Goal: Transaction & Acquisition: Purchase product/service

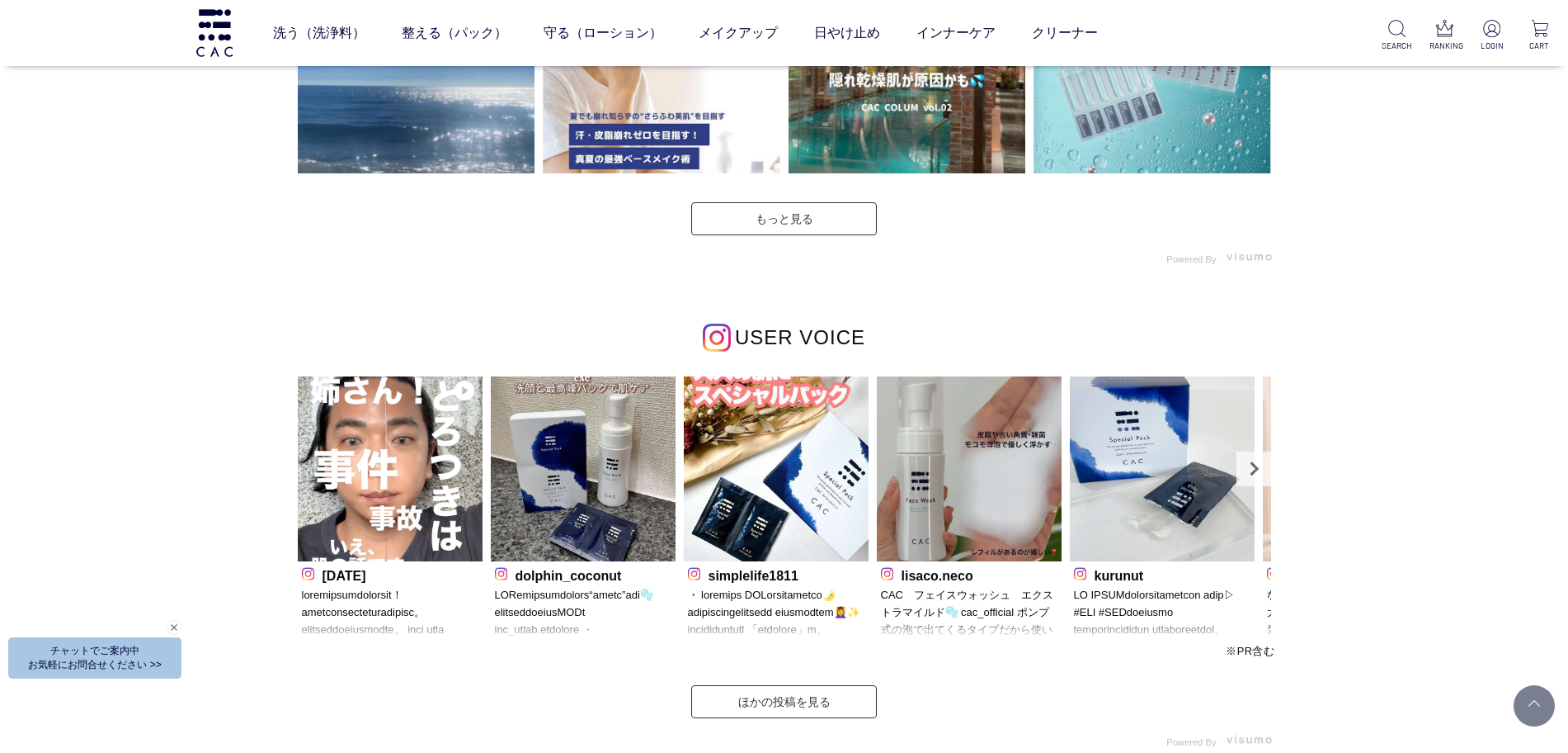
scroll to position [4538, 0]
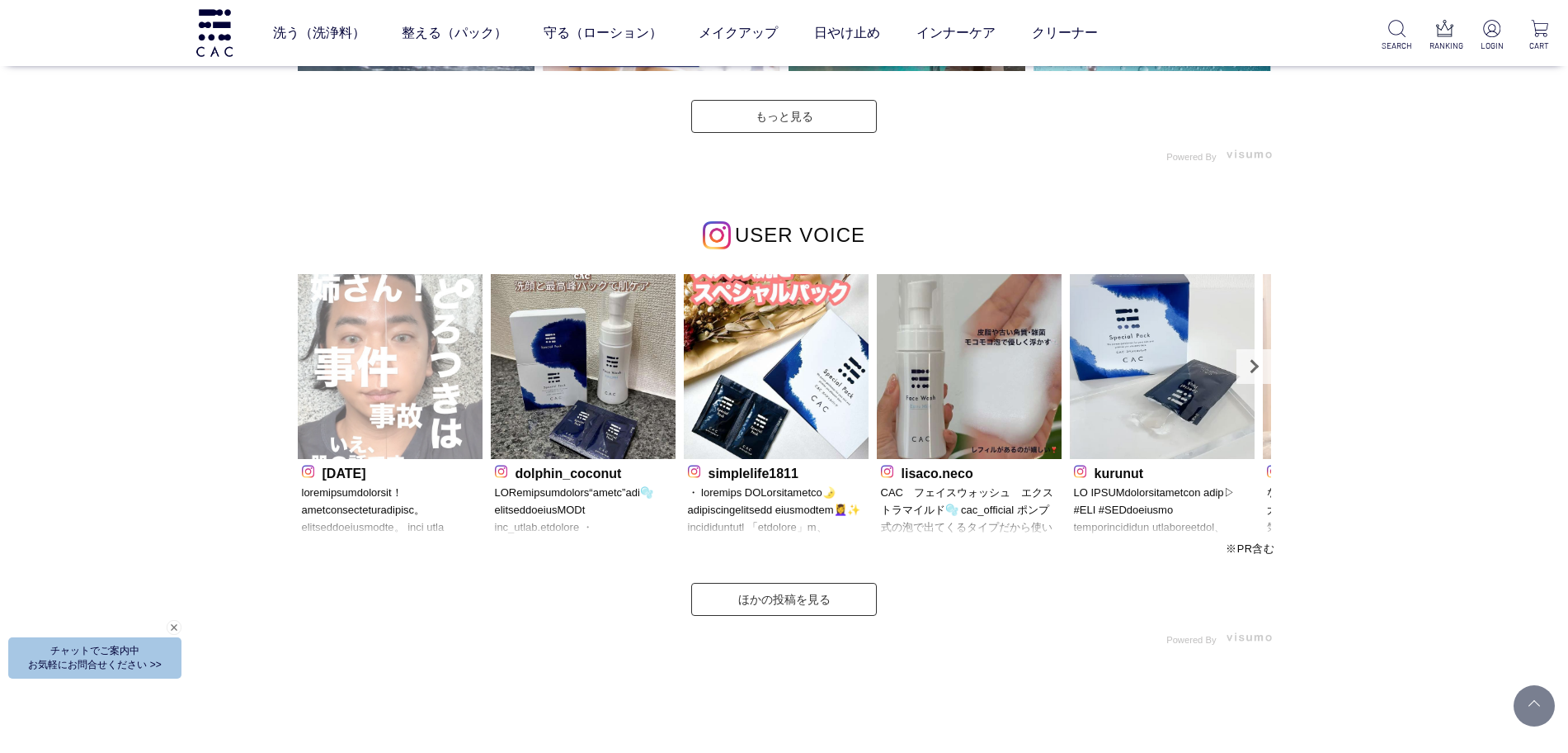
click at [391, 323] on img at bounding box center [389, 365] width 184 height 184
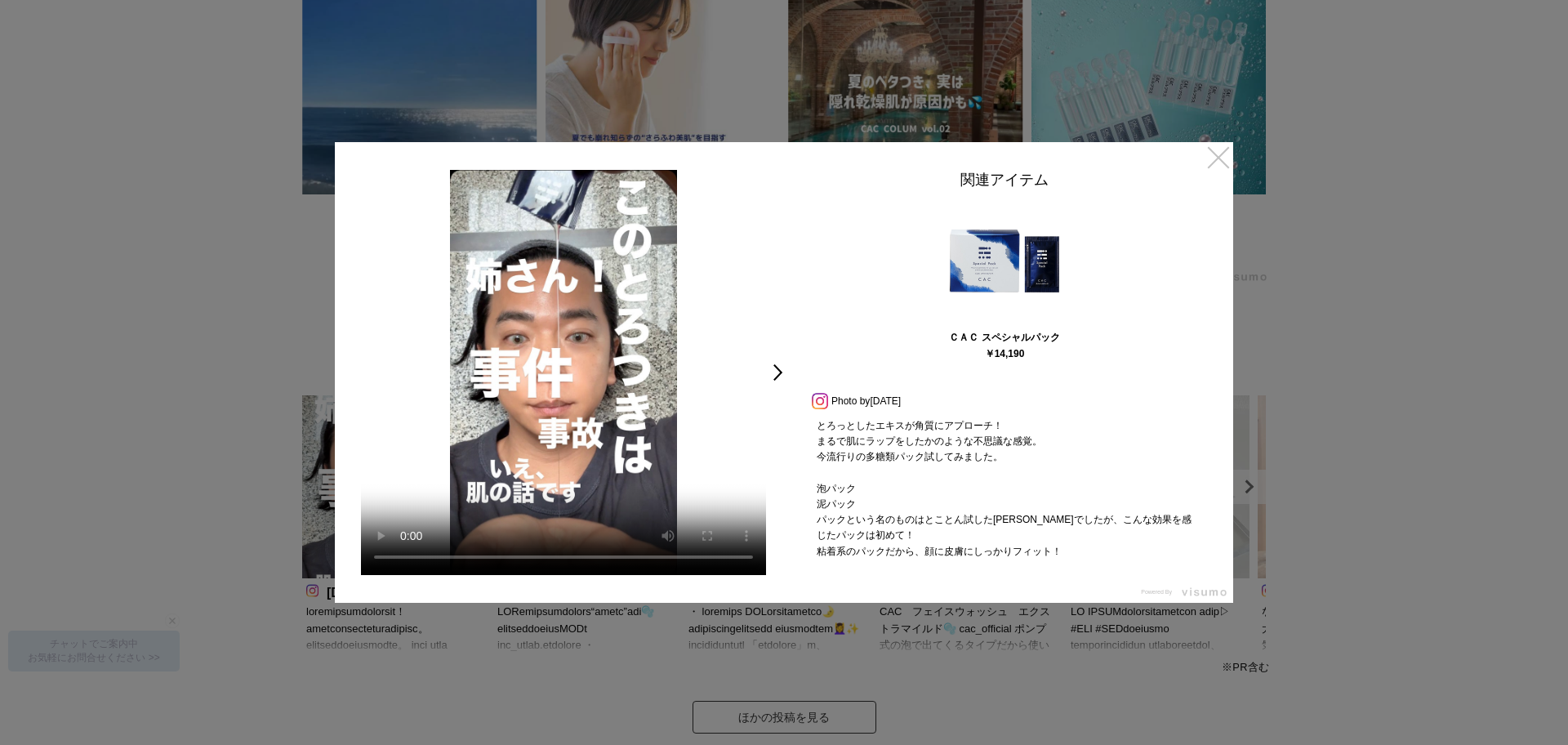
click at [1209, 157] on link "×" at bounding box center [1218, 156] width 29 height 29
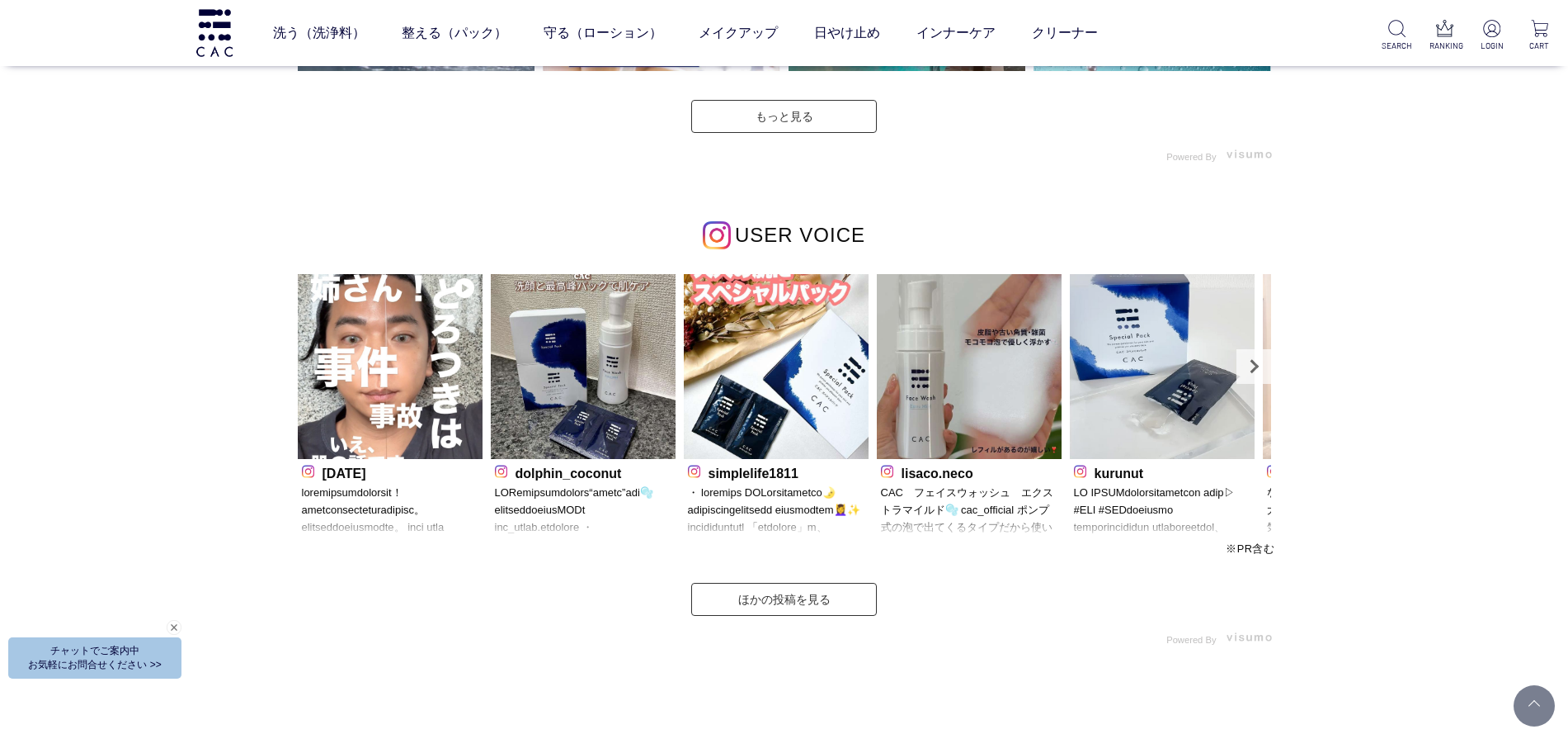
scroll to position [4533, 0]
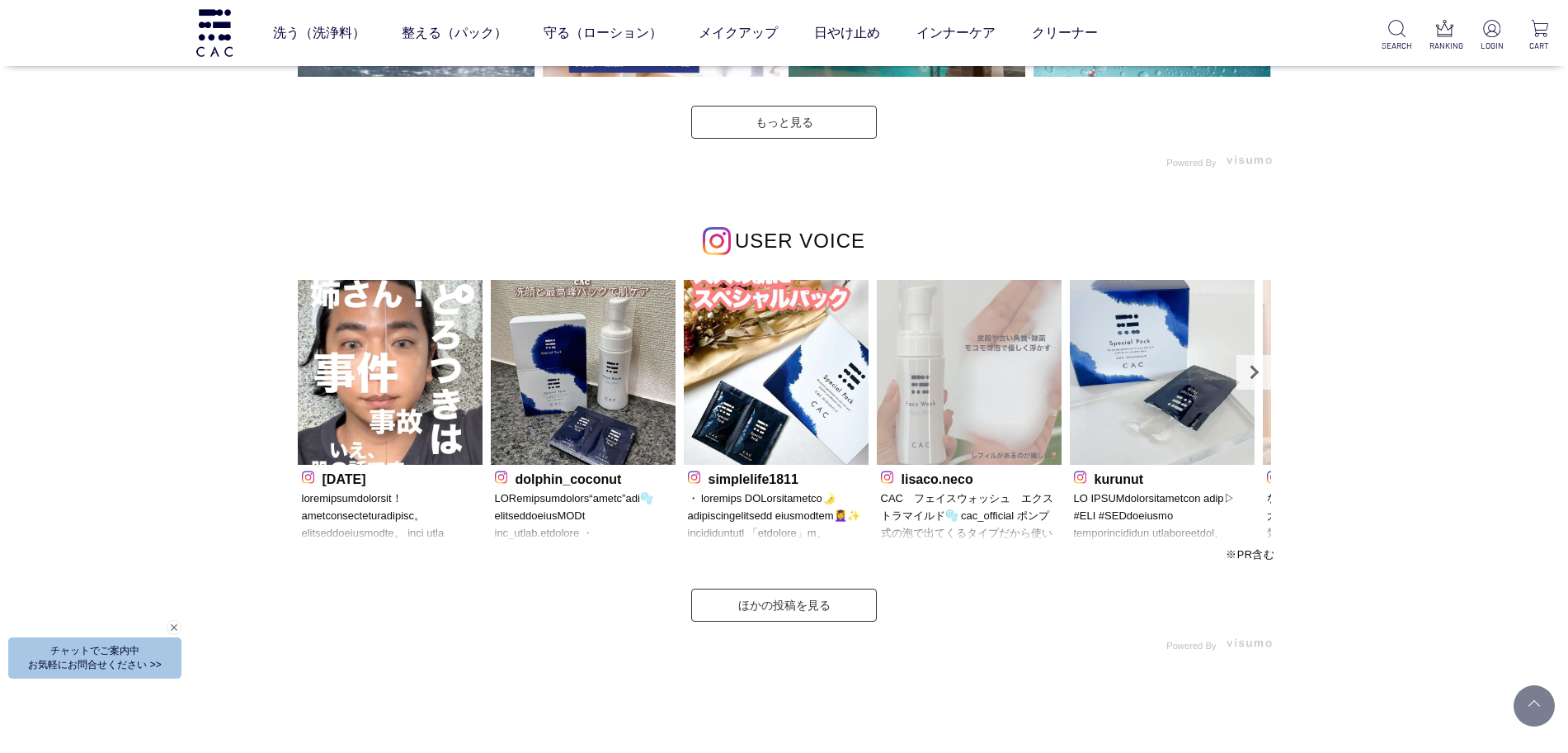
click at [963, 362] on img at bounding box center [968, 372] width 184 height 184
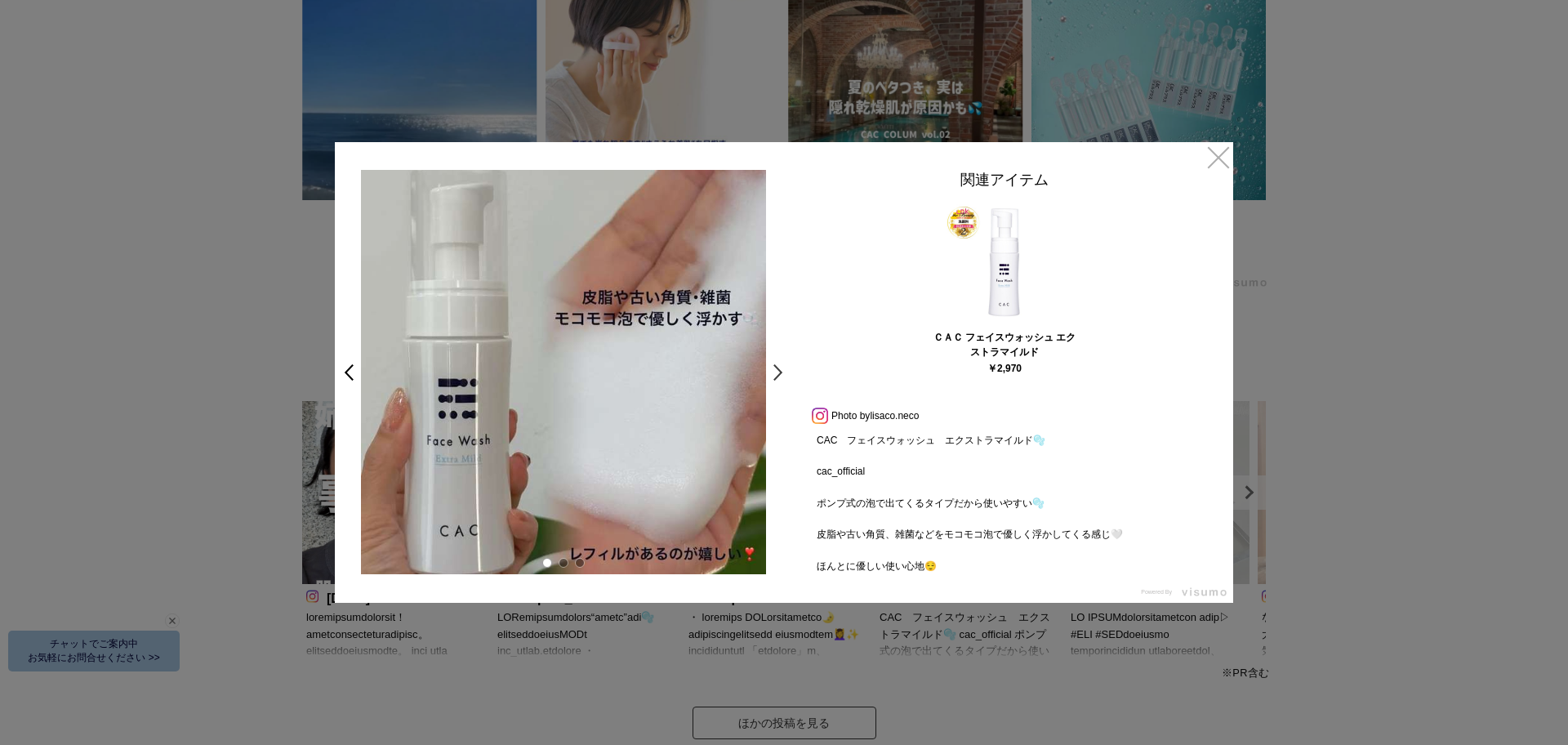
click at [778, 368] on link ">" at bounding box center [782, 372] width 23 height 29
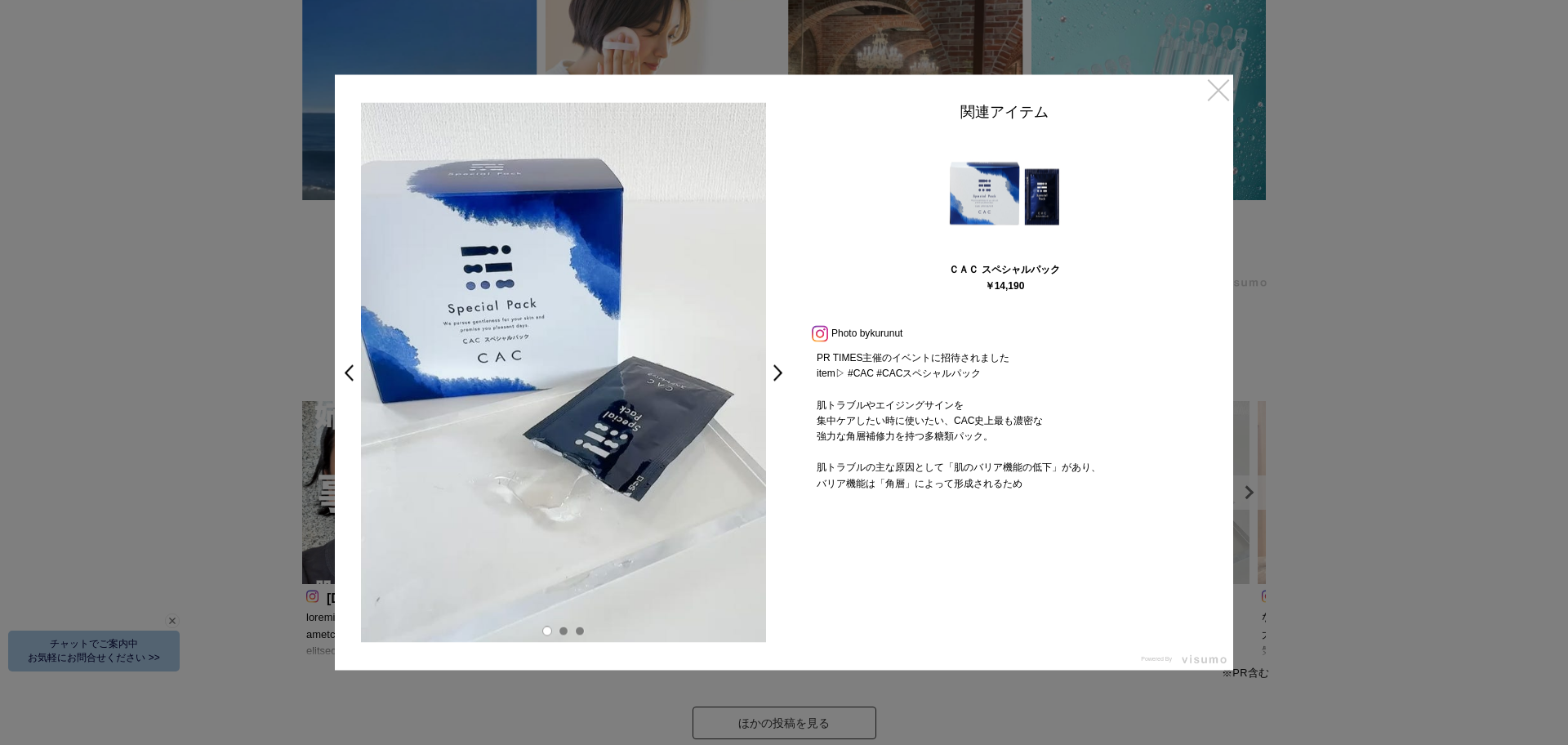
click at [1213, 90] on link "×" at bounding box center [1218, 88] width 29 height 29
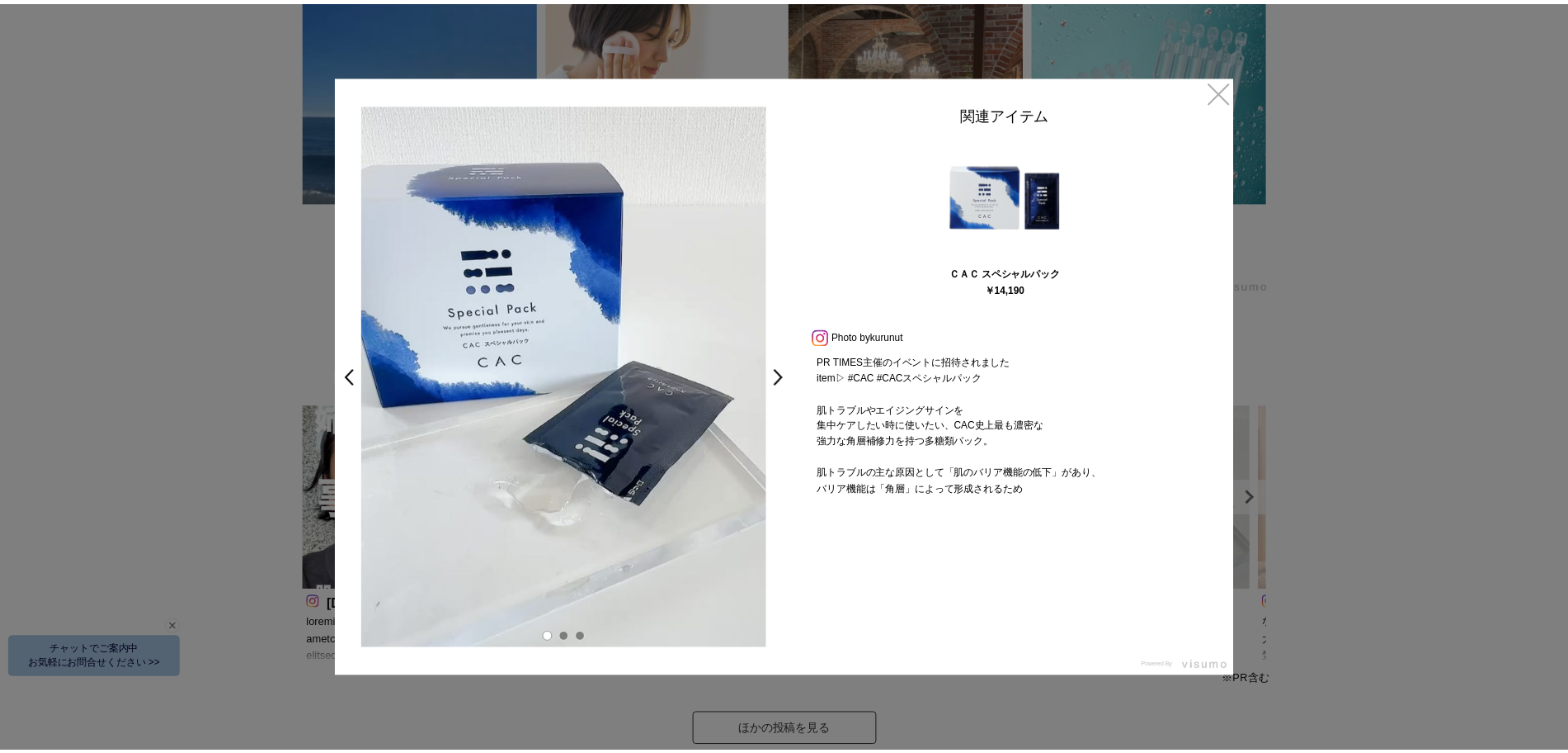
scroll to position [4533, 0]
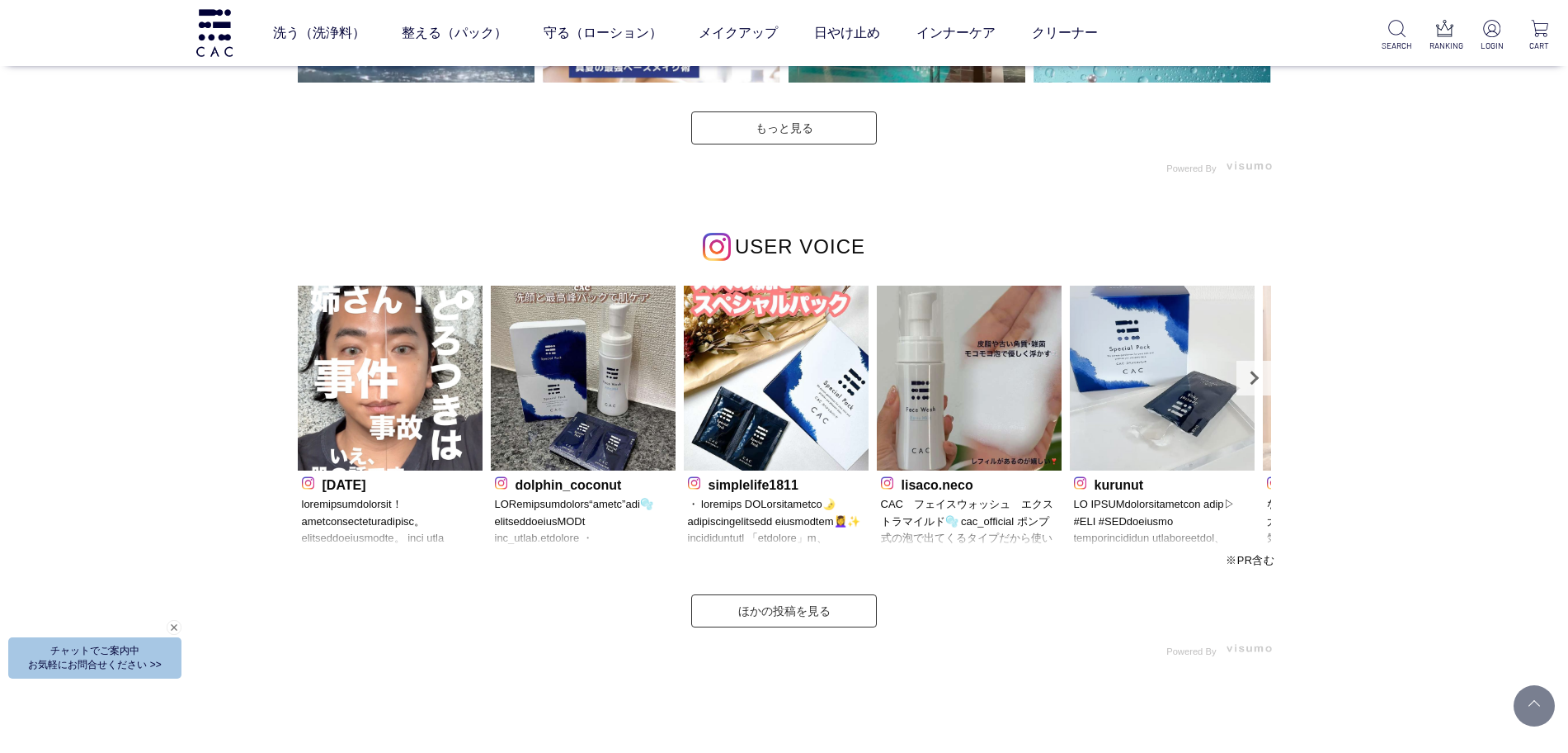
click at [1349, 367] on div "INSTAGRAM インスタグラム" at bounding box center [784, 55] width 1568 height 1378
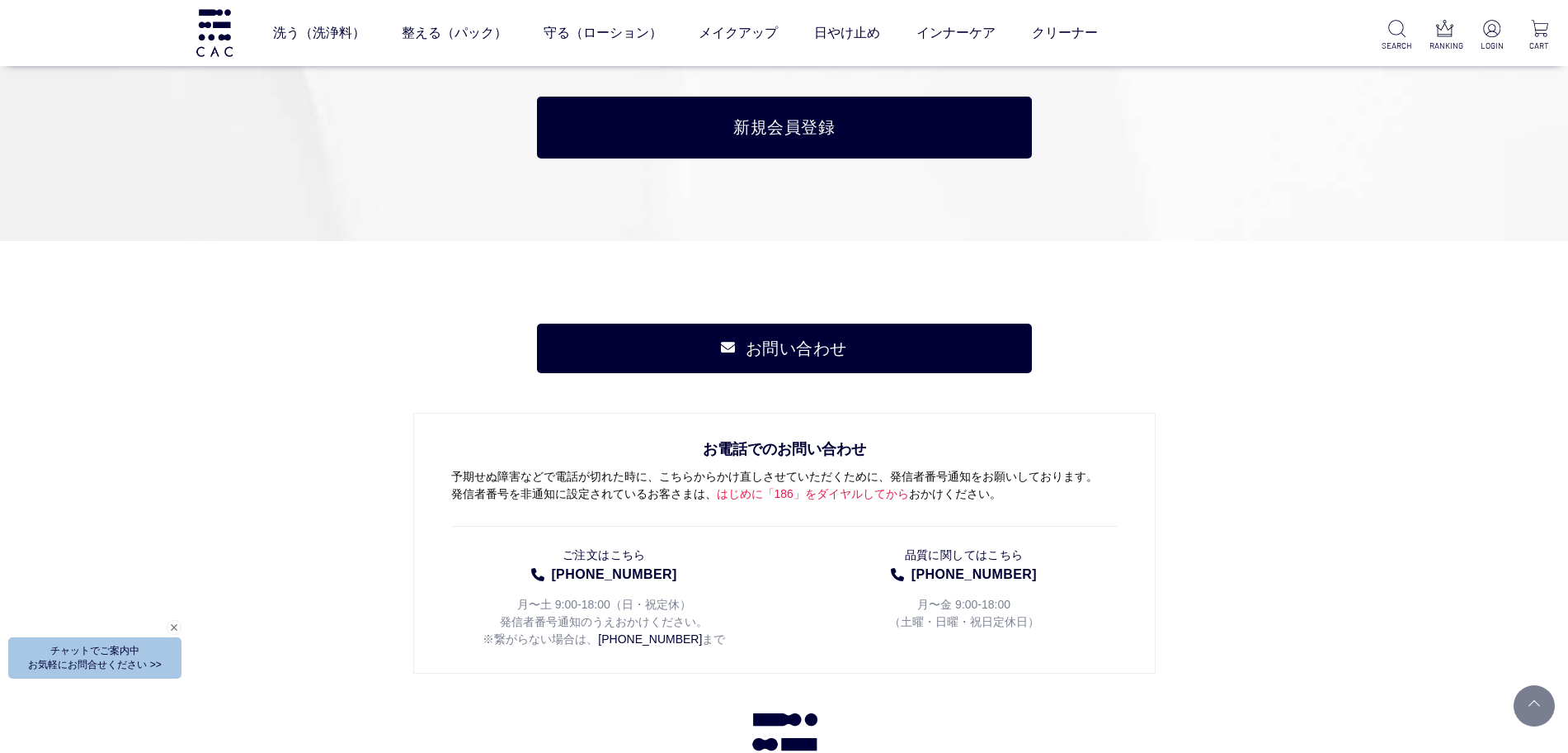
scroll to position [8240, 0]
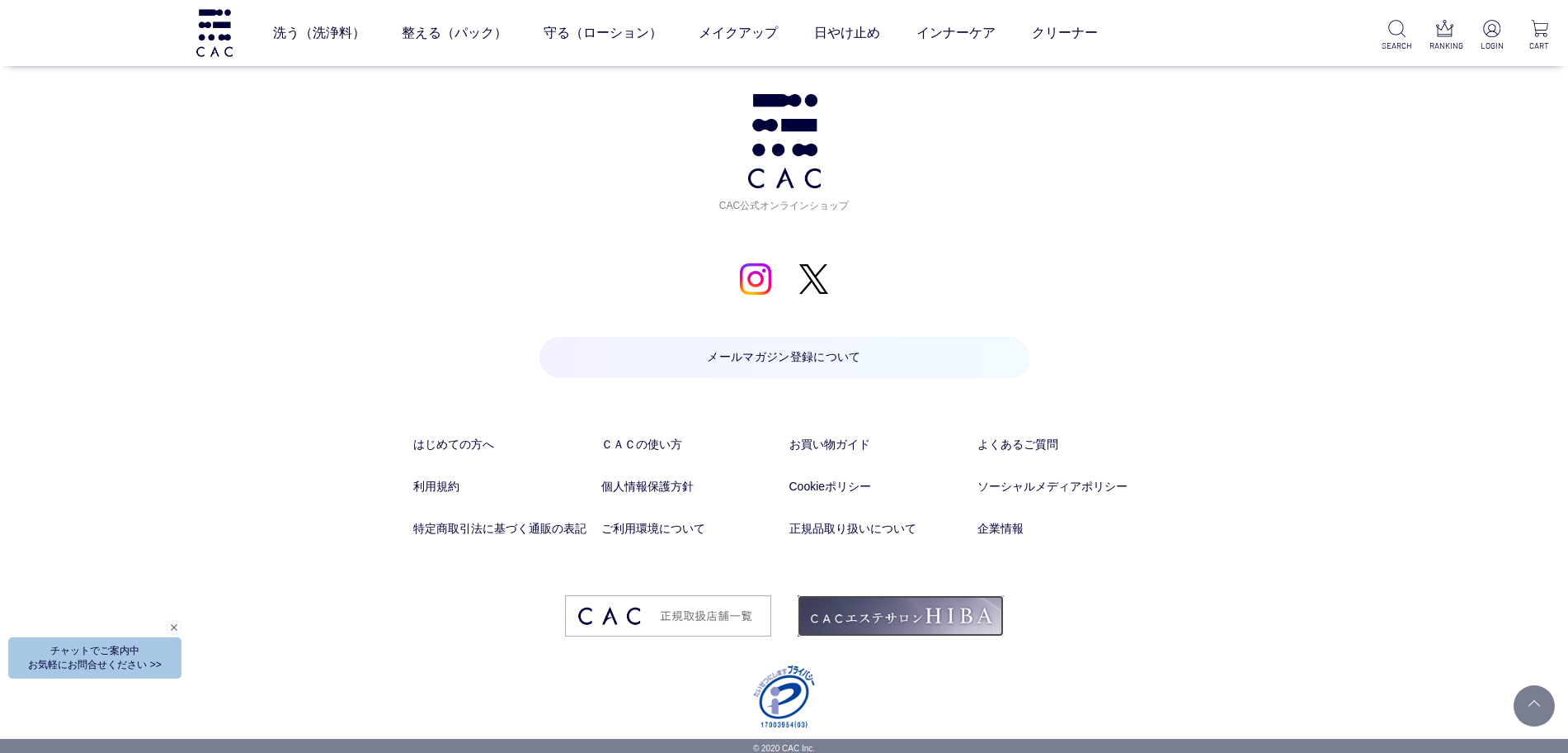
click at [880, 630] on img at bounding box center [901, 616] width 207 height 41
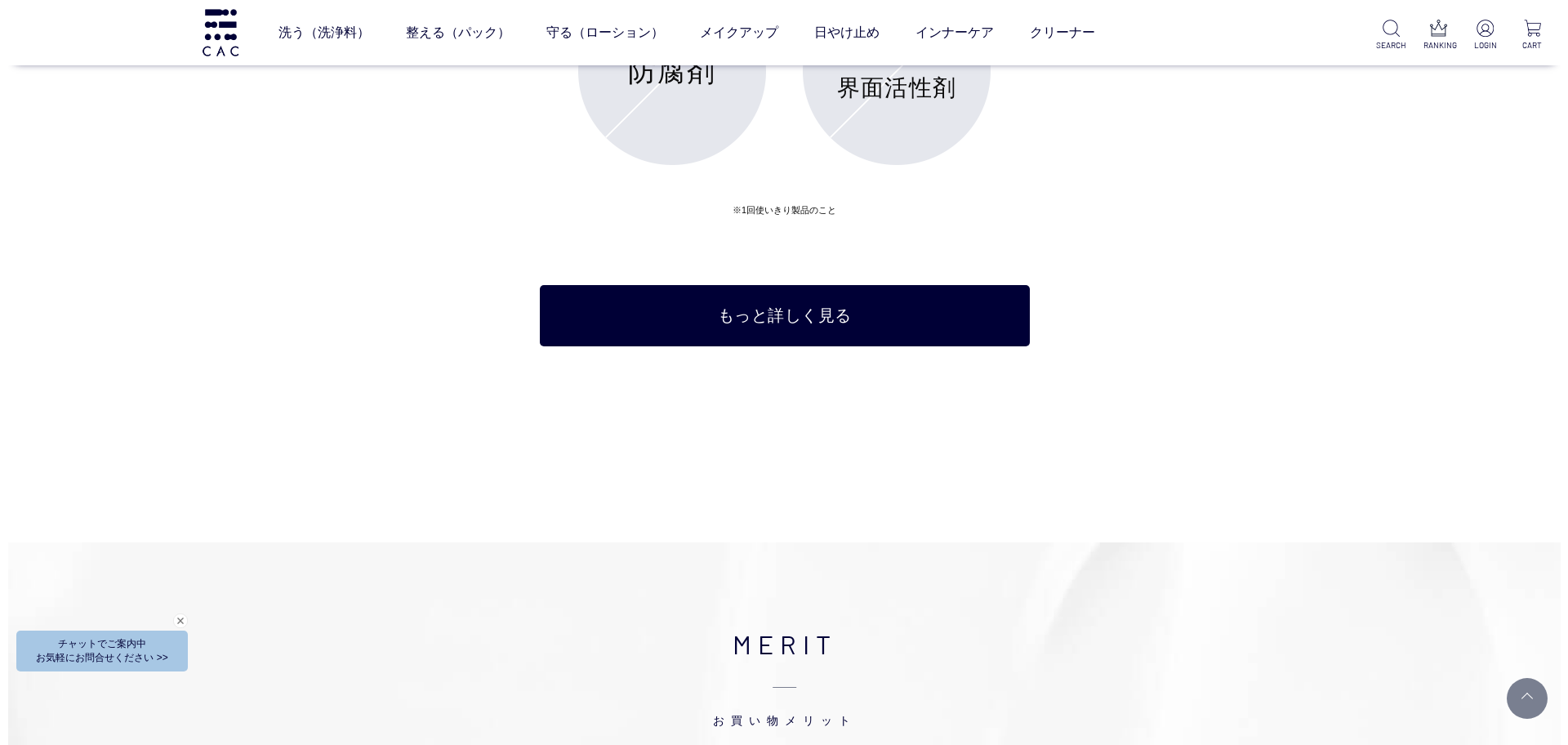
scroll to position [6418, 0]
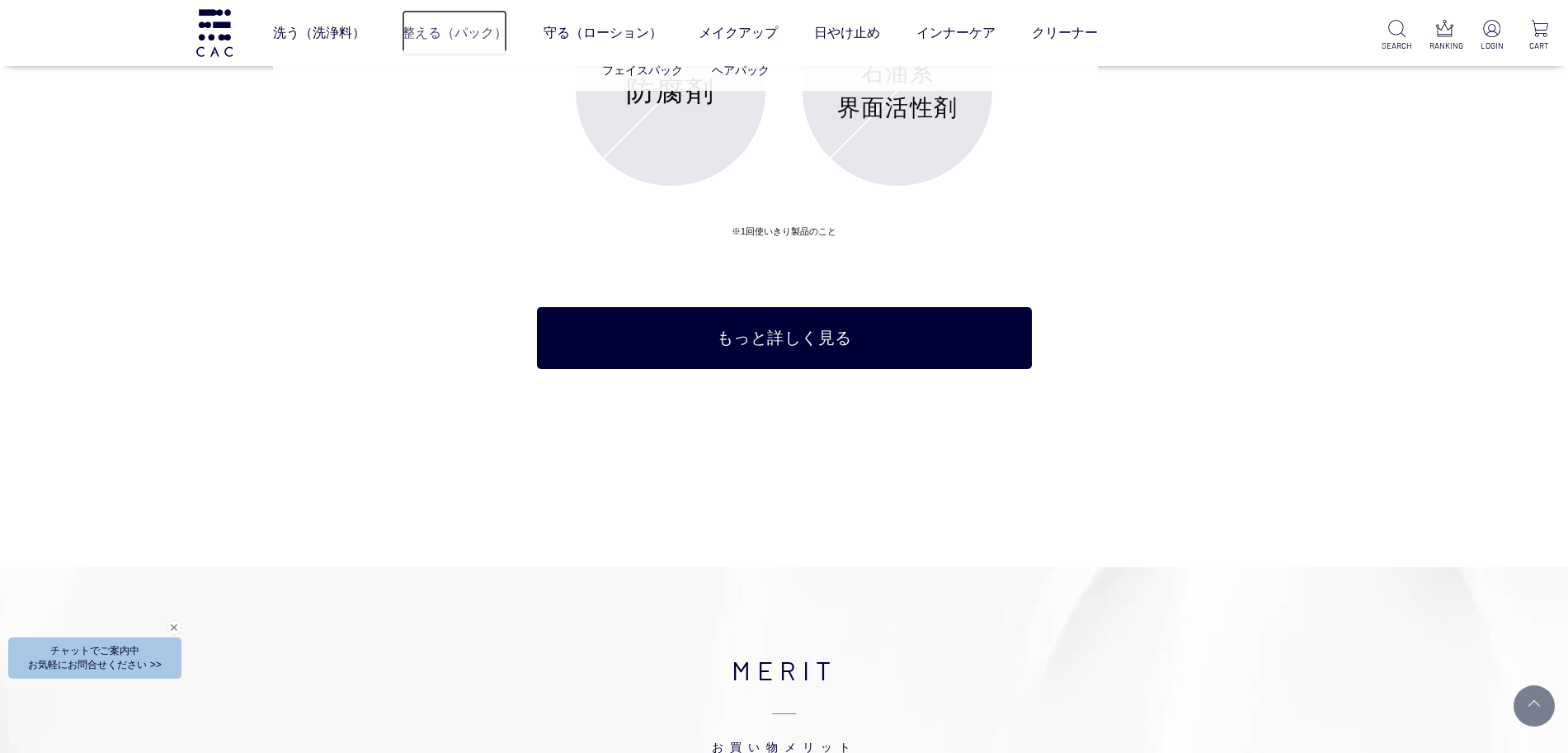
click at [456, 28] on link "整える（パック）" at bounding box center [454, 33] width 106 height 46
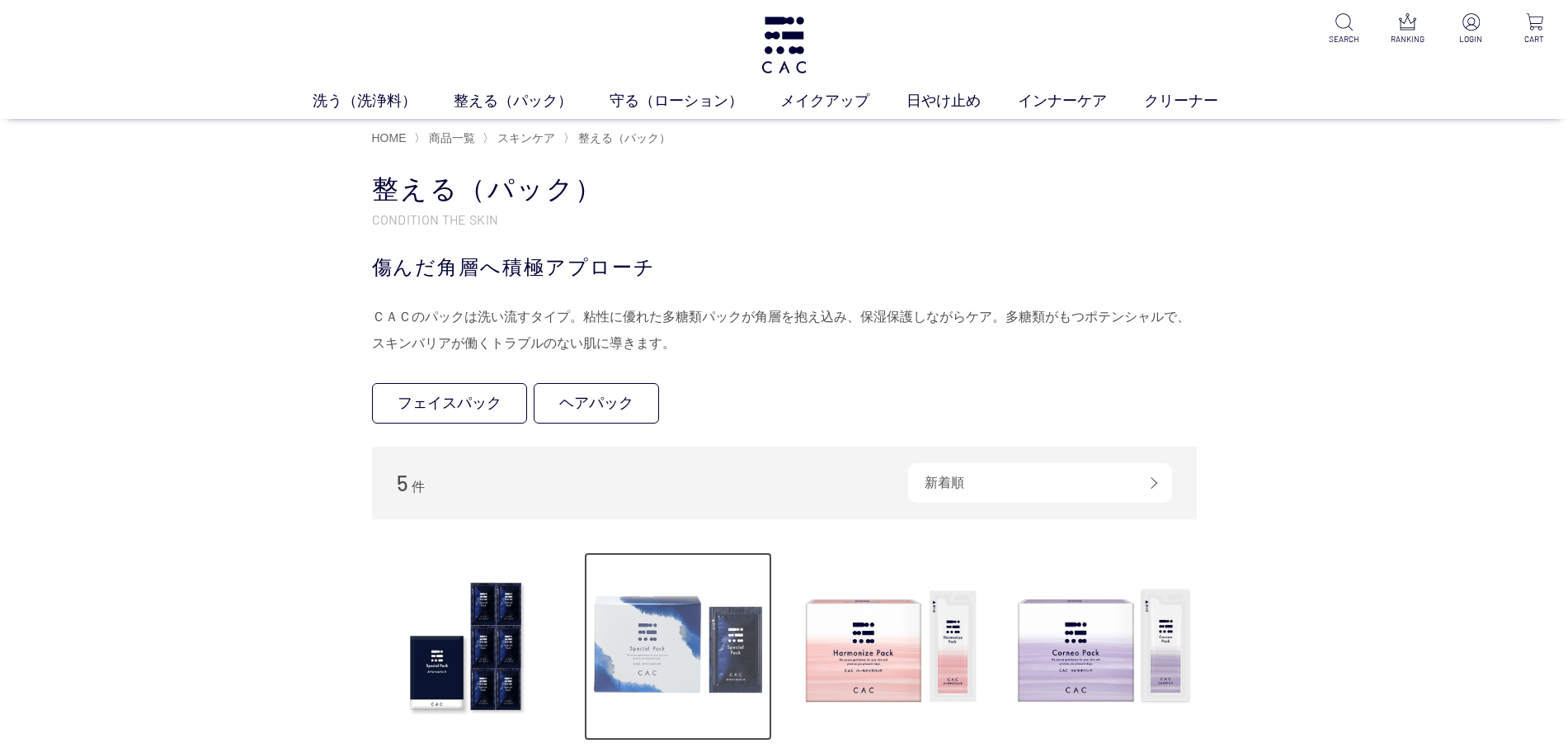
click at [706, 610] on img at bounding box center [678, 646] width 188 height 188
